Goal: Task Accomplishment & Management: Manage account settings

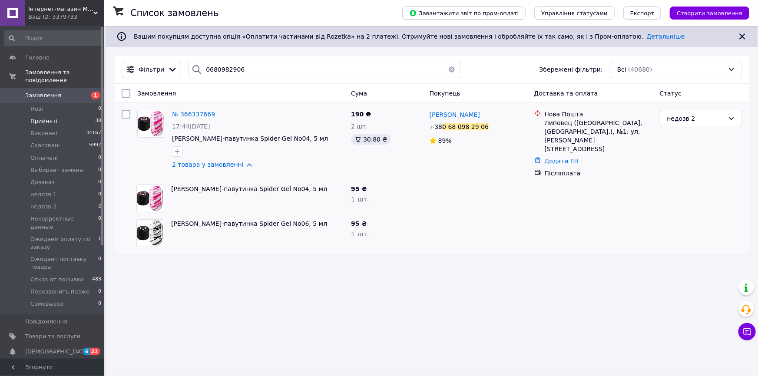
click at [43, 103] on li "Нові 0" at bounding box center [53, 109] width 106 height 12
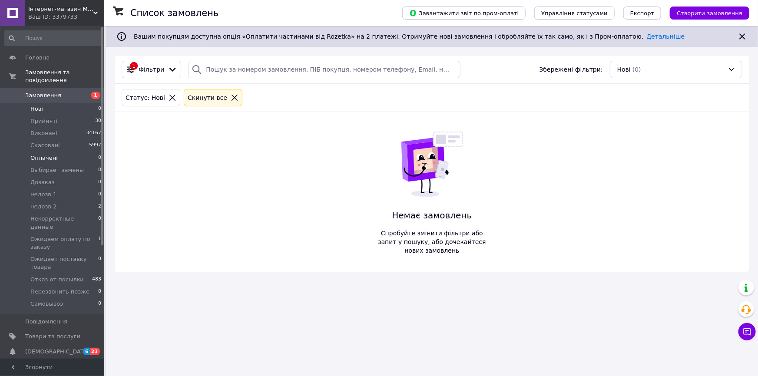
click at [52, 154] on span "Оплачені" at bounding box center [43, 158] width 27 height 8
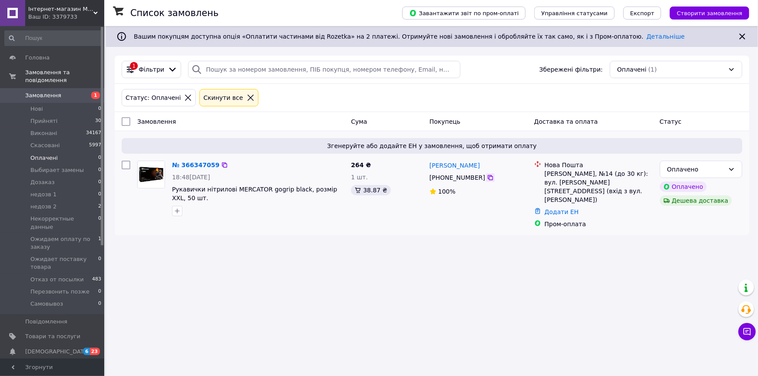
click at [487, 179] on icon at bounding box center [490, 177] width 7 height 7
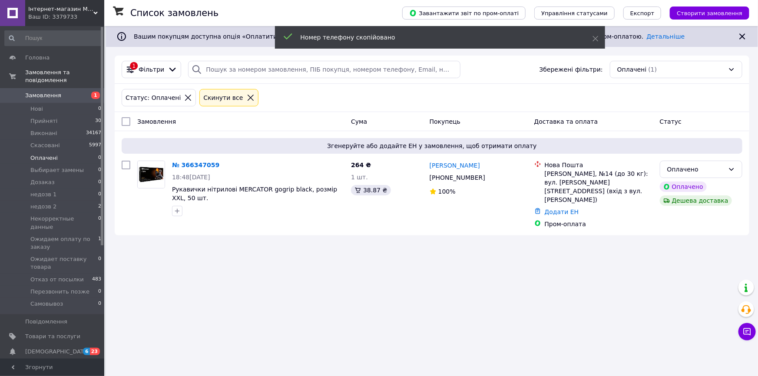
click at [235, 293] on div "Список замовлень Завантажити звіт по пром-оплаті Управління статусами Експорт С…" at bounding box center [432, 188] width 652 height 376
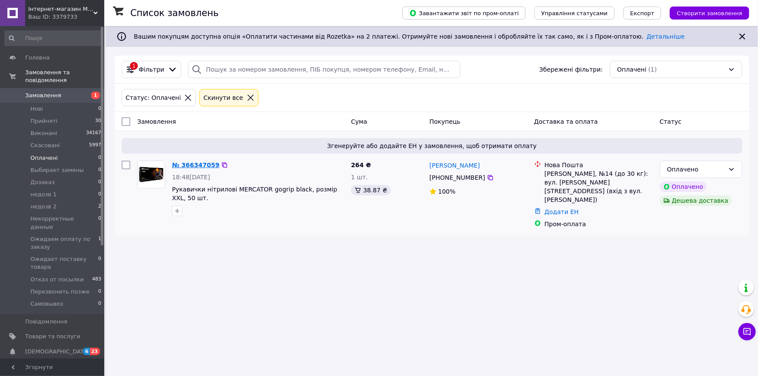
click at [185, 164] on link "№ 366347059" at bounding box center [195, 165] width 47 height 7
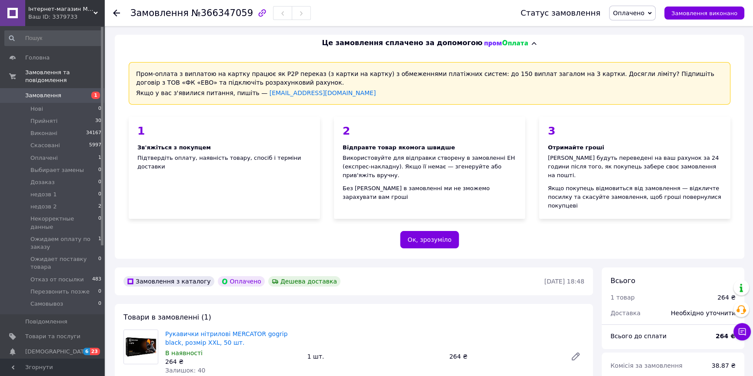
click at [223, 126] on div "1" at bounding box center [224, 131] width 174 height 11
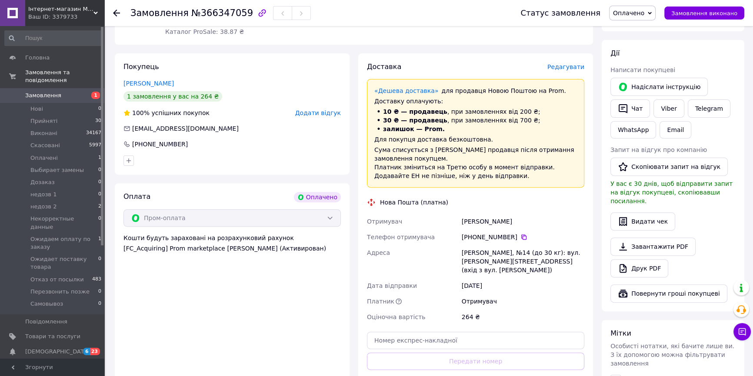
scroll to position [356, 0]
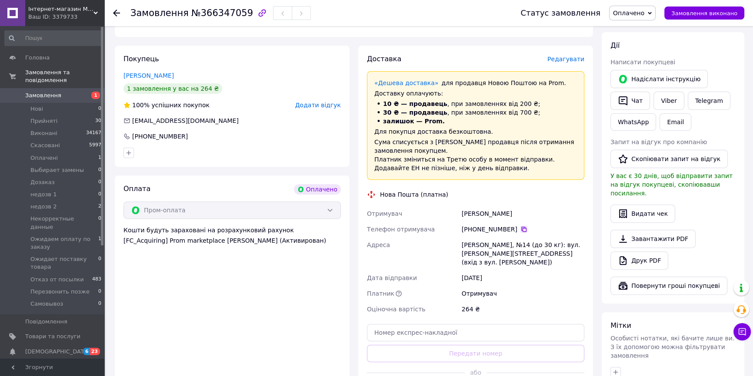
click at [520, 226] on icon at bounding box center [523, 229] width 7 height 7
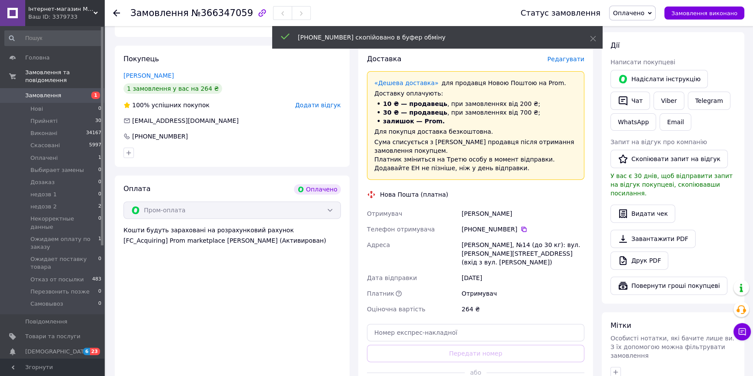
click at [242, 96] on div "Покупець [PERSON_NAME] 1 замовлення у вас на 264 ₴ 100% успішних покупок Додати…" at bounding box center [232, 106] width 235 height 121
click at [482, 206] on div "[PERSON_NAME]" at bounding box center [523, 214] width 126 height 16
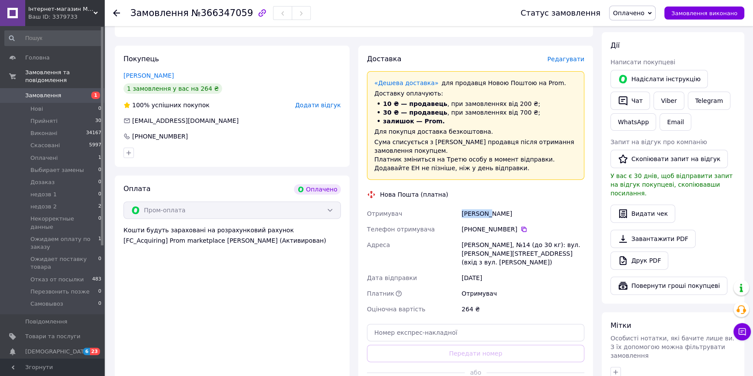
click at [482, 206] on div "[PERSON_NAME]" at bounding box center [523, 214] width 126 height 16
copy div "[PERSON_NAME]"
click at [490, 237] on div "[PERSON_NAME], №14 (до 30 кг): вул. [PERSON_NAME][STREET_ADDRESS] (вхід з вул. …" at bounding box center [523, 253] width 126 height 33
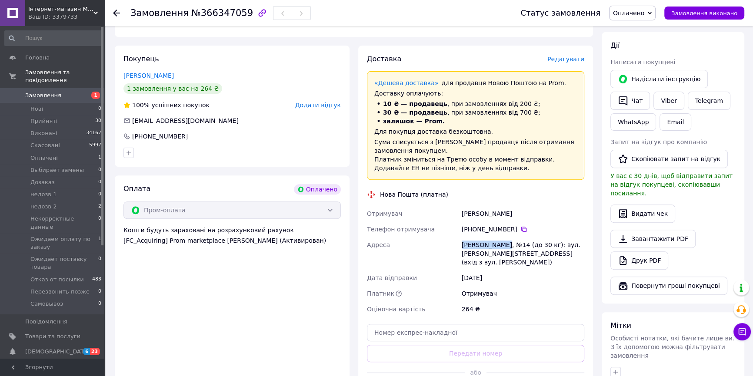
copy div "Кропивницький"
copy div "№14 (до 30 кг): вул. [PERSON_NAME][STREET_ADDRESS] (вхід з вул. [PERSON_NAME])"
drag, startPoint x: 492, startPoint y: 239, endPoint x: 509, endPoint y: 229, distance: 20.9
click at [509, 237] on div "[PERSON_NAME], №14 (до 30 кг): вул. [PERSON_NAME][STREET_ADDRESS] (вхід з вул. …" at bounding box center [523, 253] width 126 height 33
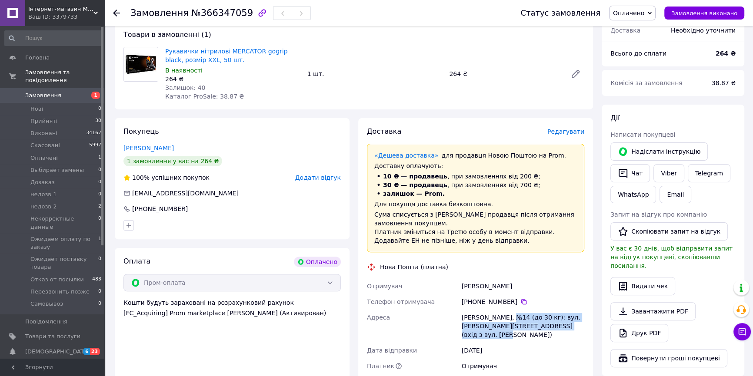
scroll to position [197, 0]
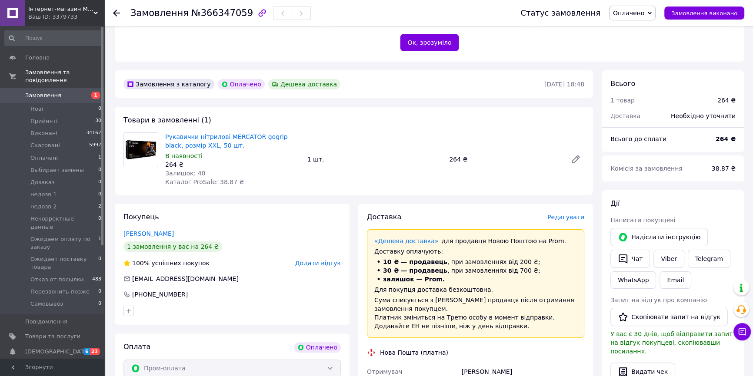
click at [177, 185] on div "Замовлення з каталогу Оплачено Дешева доставка [DATE] 18:48 Товари в замовленні…" at bounding box center [353, 370] width 487 height 600
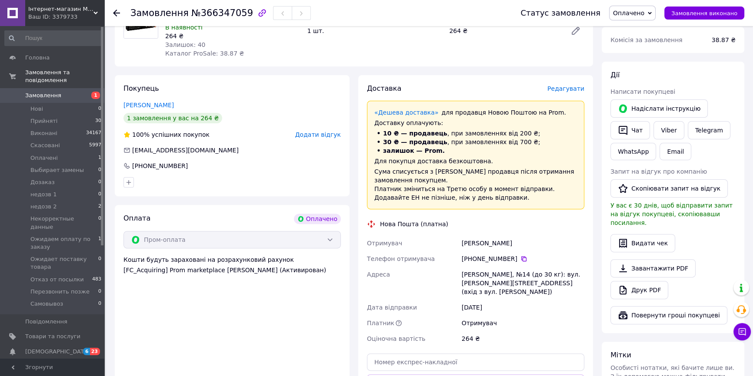
scroll to position [356, 0]
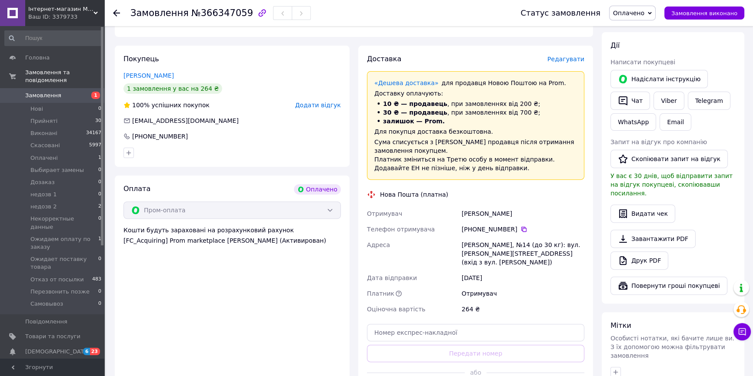
drag, startPoint x: 479, startPoint y: 191, endPoint x: 479, endPoint y: 197, distance: 6.5
click at [479, 206] on div "[PERSON_NAME]" at bounding box center [523, 214] width 126 height 16
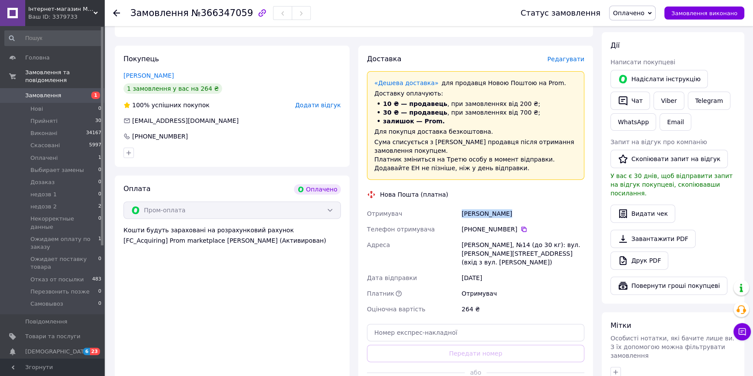
copy div "[PERSON_NAME]"
click at [637, 252] on link "Друк PDF" at bounding box center [639, 261] width 58 height 18
click at [642, 15] on span "Оплачено" at bounding box center [628, 13] width 31 height 7
click at [643, 31] on li "Прийнято" at bounding box center [654, 30] width 90 height 13
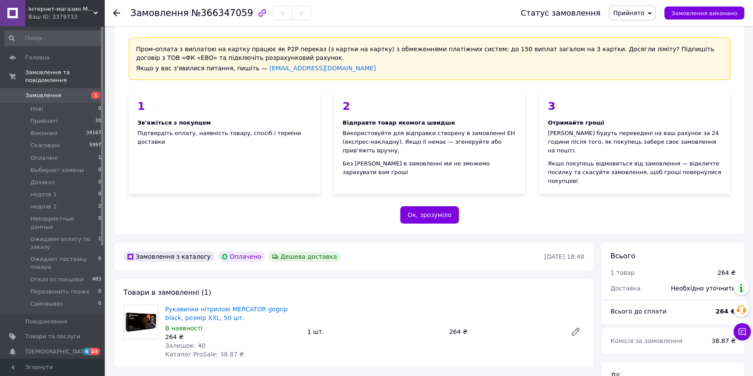
scroll to position [0, 0]
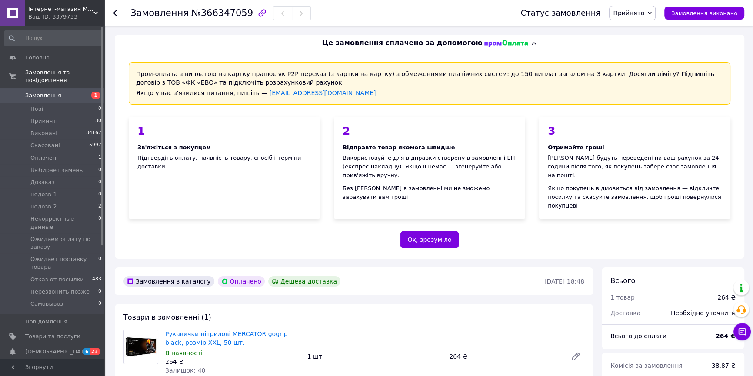
click at [117, 14] on icon at bounding box center [116, 13] width 7 height 7
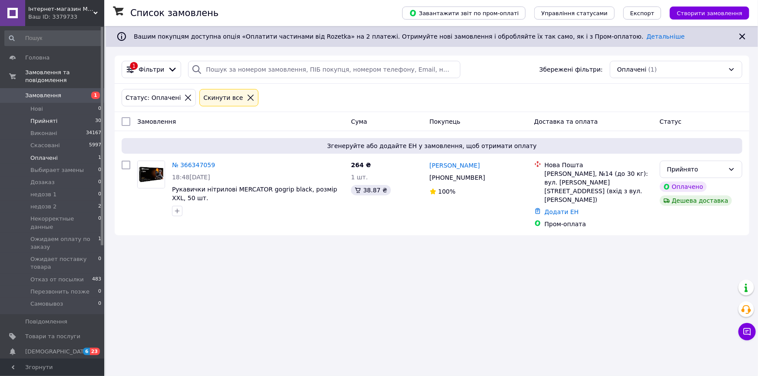
click at [45, 117] on span "Прийняті" at bounding box center [43, 121] width 27 height 8
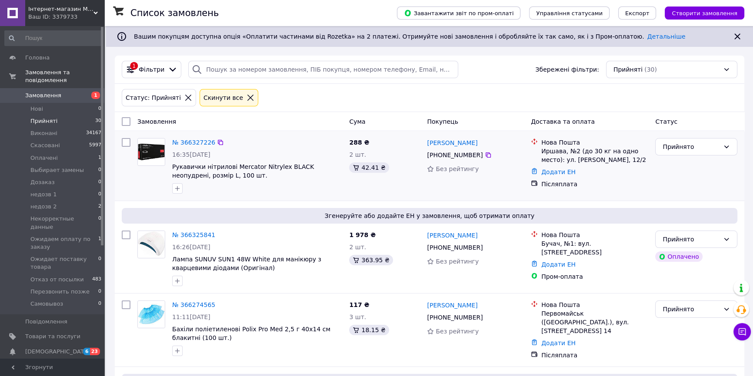
click at [236, 194] on div at bounding box center [256, 189] width 173 height 14
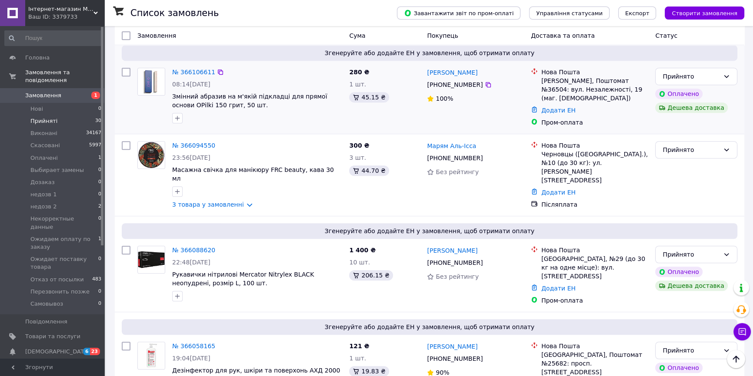
scroll to position [790, 0]
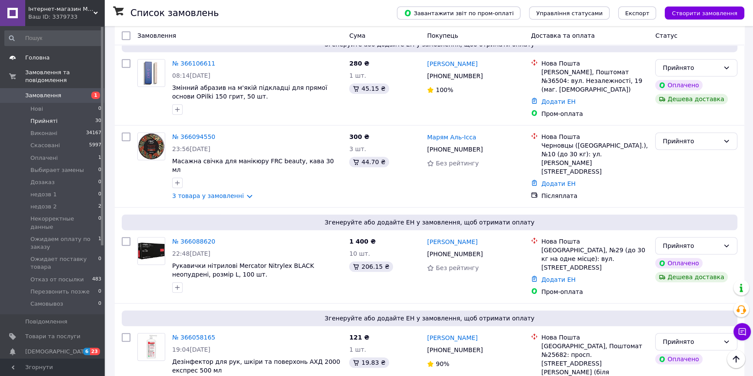
click at [51, 52] on link "Головна" at bounding box center [53, 57] width 106 height 15
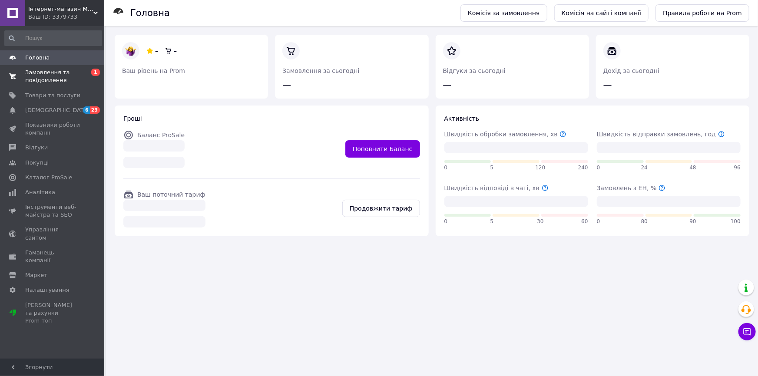
click at [54, 76] on span "Замовлення та повідомлення" at bounding box center [52, 77] width 55 height 16
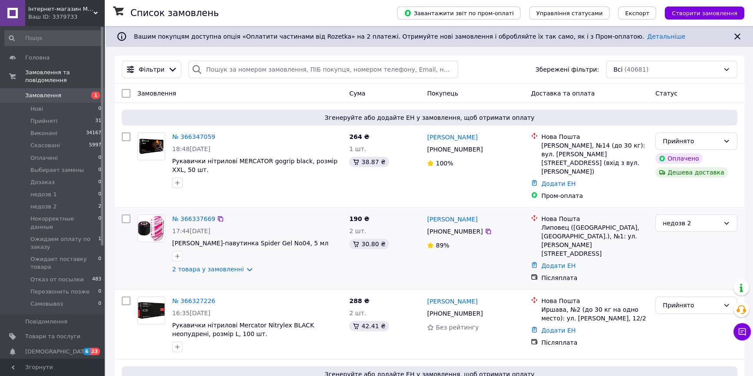
click at [209, 255] on div at bounding box center [256, 256] width 173 height 14
click at [212, 266] on link "2 товара у замовленні" at bounding box center [208, 269] width 72 height 7
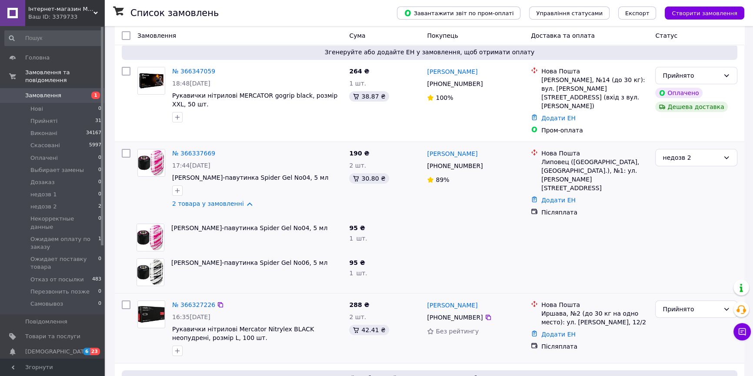
scroll to position [118, 0]
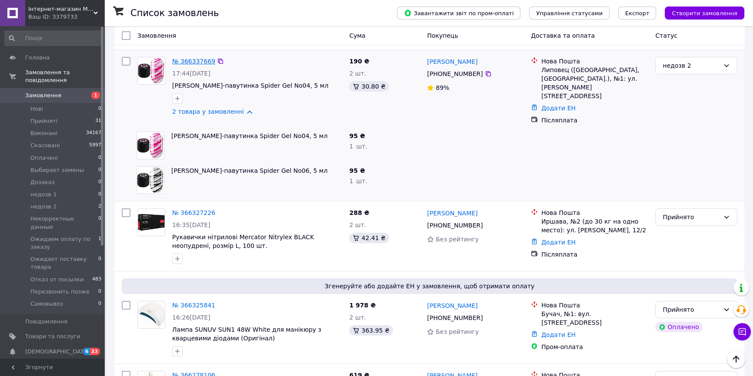
click at [186, 58] on link "№ 366337669" at bounding box center [193, 61] width 43 height 7
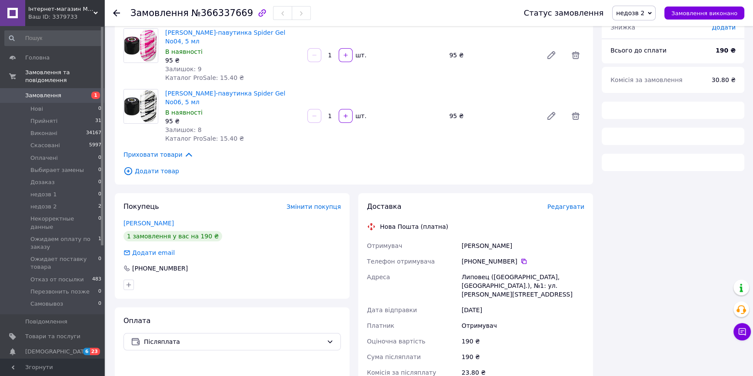
scroll to position [158, 0]
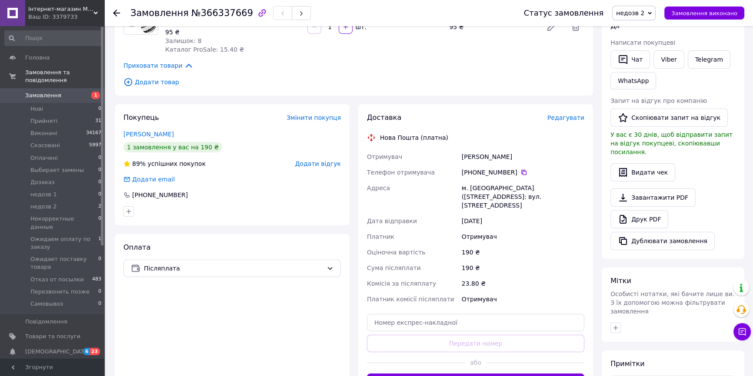
click at [478, 149] on div "[PERSON_NAME]" at bounding box center [523, 157] width 126 height 16
copy div "[PERSON_NAME]"
click at [520, 169] on icon at bounding box center [523, 172] width 7 height 7
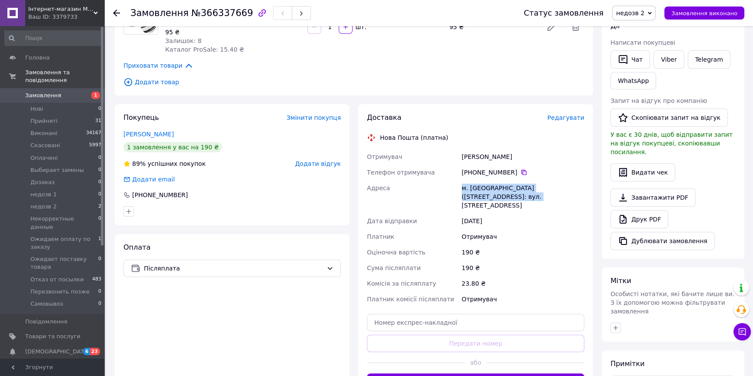
drag, startPoint x: 474, startPoint y: 180, endPoint x: 445, endPoint y: 167, distance: 31.7
click at [445, 167] on div "Отримувач [PERSON_NAME] Телефон отримувача [PHONE_NUMBER]   [PERSON_NAME]. [GEO…" at bounding box center [475, 228] width 221 height 158
copy div "Адреса [PERSON_NAME]. [GEOGRAPHIC_DATA] ([GEOGRAPHIC_DATA], [GEOGRAPHIC_DATA].)"
drag, startPoint x: 520, startPoint y: 178, endPoint x: 478, endPoint y: 182, distance: 42.7
click at [478, 182] on div "м. [GEOGRAPHIC_DATA] ([STREET_ADDRESS]: вул. [STREET_ADDRESS]" at bounding box center [523, 196] width 126 height 33
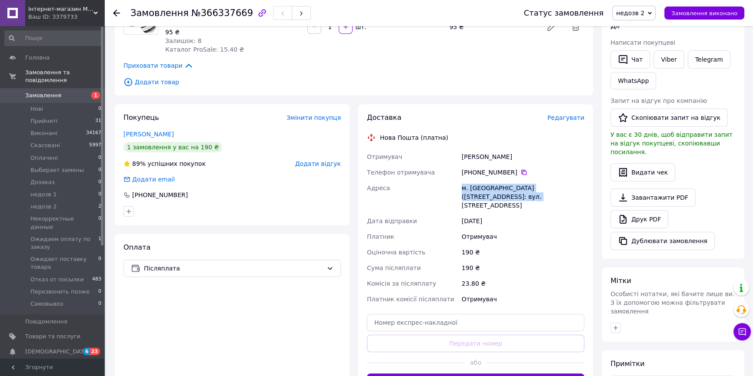
copy div "№1: вул. [STREET_ADDRESS]"
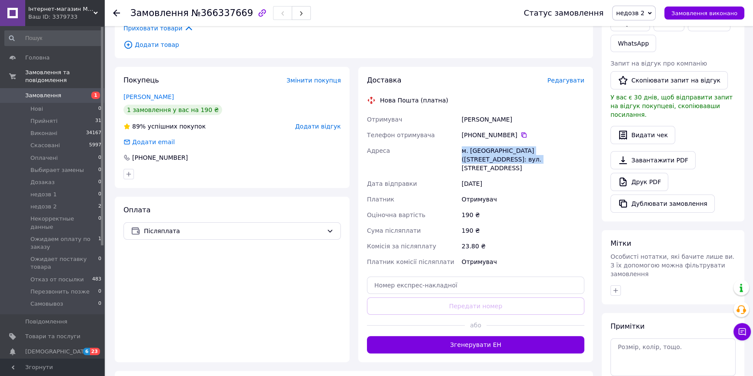
scroll to position [197, 0]
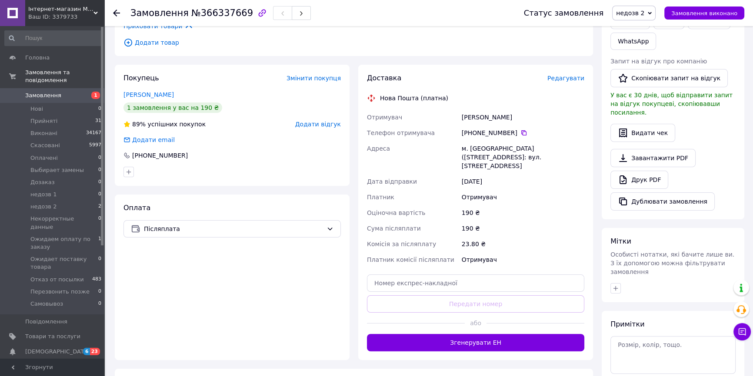
click at [495, 110] on div "[PERSON_NAME]" at bounding box center [523, 118] width 126 height 16
copy div "[PERSON_NAME]"
click at [642, 173] on link "Друк PDF" at bounding box center [639, 180] width 58 height 18
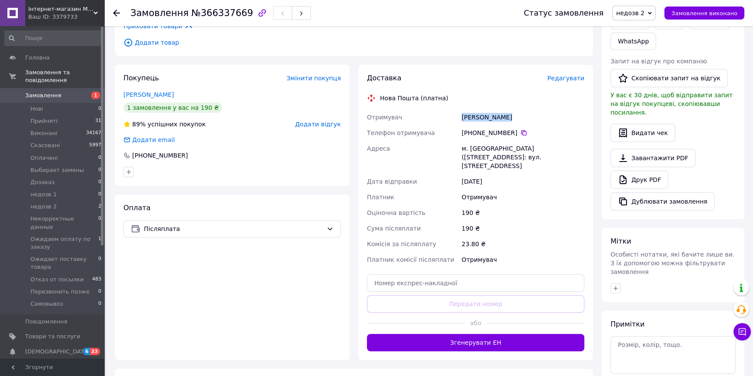
click at [641, 10] on span "недозв 2" at bounding box center [630, 13] width 28 height 7
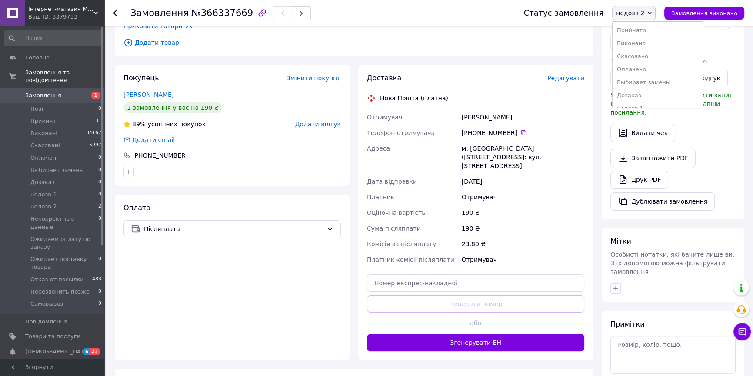
drag, startPoint x: 647, startPoint y: 31, endPoint x: 642, endPoint y: 31, distance: 4.4
click at [647, 31] on li "Прийнято" at bounding box center [657, 30] width 90 height 13
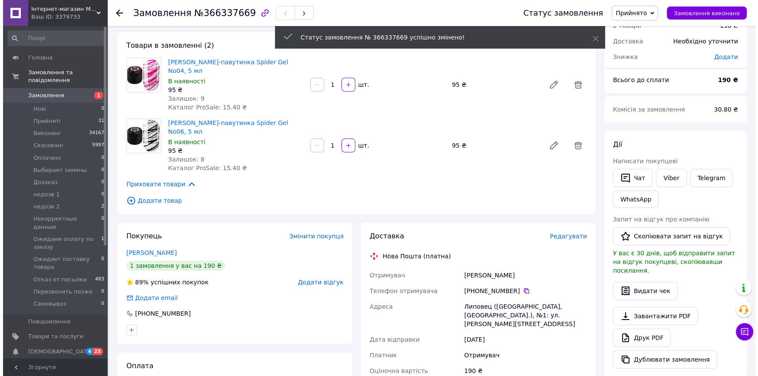
scroll to position [0, 0]
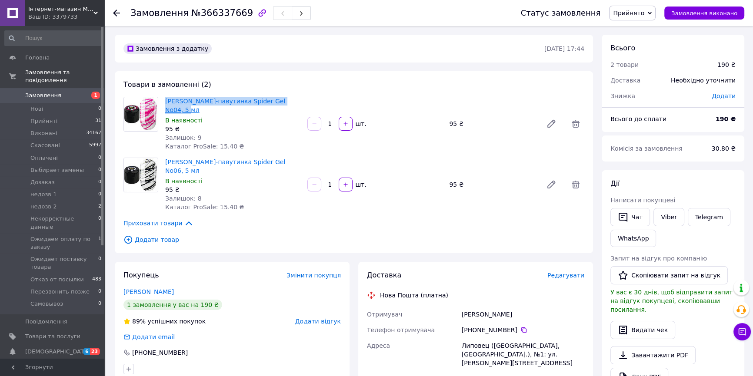
copy link "[PERSON_NAME]-павутинка Spider Gel No04, 5 мл"
drag, startPoint x: 285, startPoint y: 99, endPoint x: 165, endPoint y: 102, distance: 119.6
click at [165, 102] on span "[PERSON_NAME]-павутинка Spider Gel No04, 5 мл" at bounding box center [232, 105] width 135 height 17
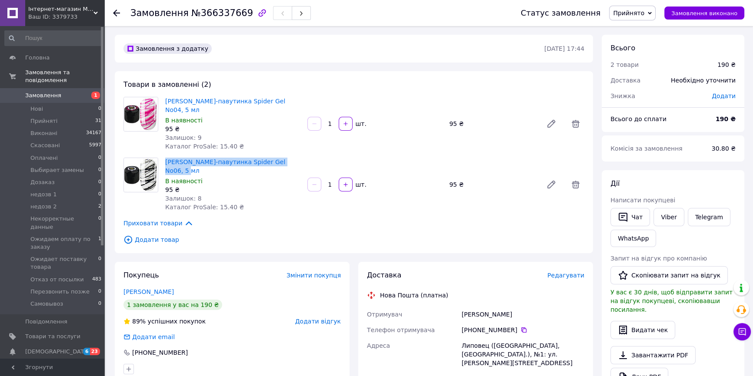
copy div "[PERSON_NAME]-павутинка Spider Gel No06, 5 мл"
drag, startPoint x: 270, startPoint y: 151, endPoint x: 162, endPoint y: 156, distance: 107.9
click at [157, 158] on div "[PERSON_NAME]-павутинка Spider Gel No06, 5 мл В наявності 95 ₴ Залишок: 8 Катал…" at bounding box center [354, 185] width 468 height 54
click at [120, 13] on use at bounding box center [116, 13] width 7 height 7
